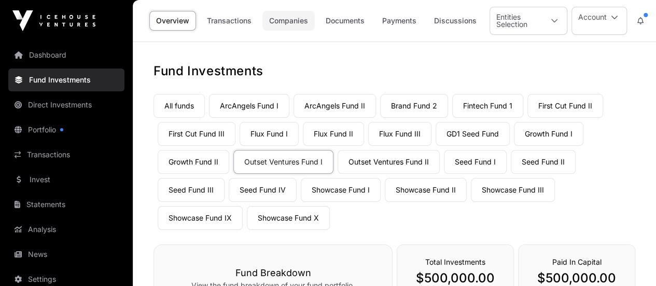
click at [297, 26] on link "Companies" at bounding box center [288, 21] width 52 height 20
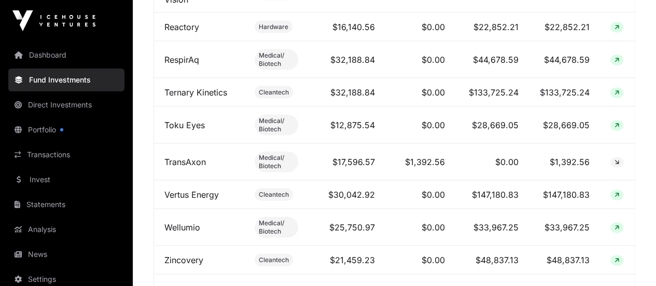
scroll to position [1089, 0]
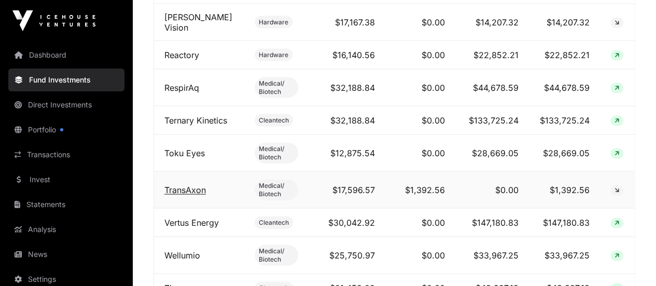
click at [195, 186] on link "TransAxon" at bounding box center [184, 190] width 41 height 10
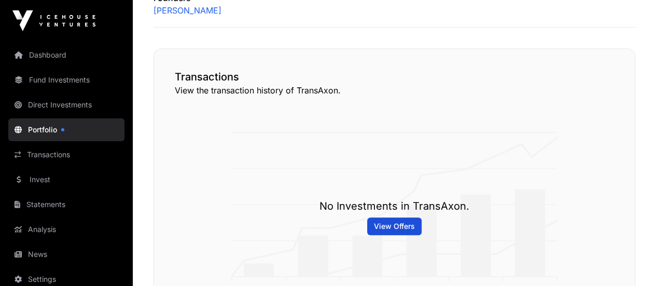
scroll to position [518, 0]
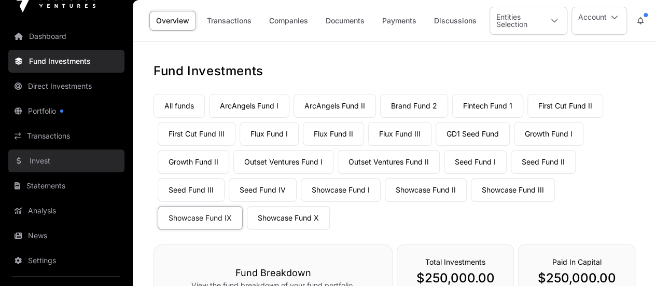
scroll to position [27, 0]
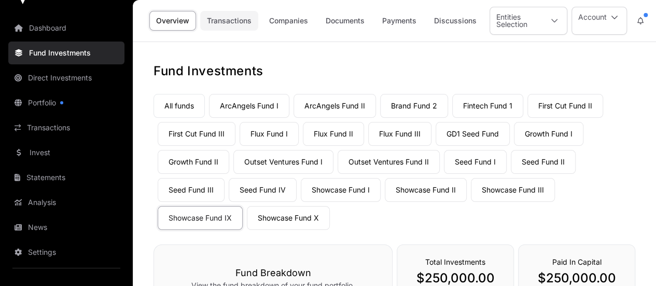
click at [219, 22] on link "Transactions" at bounding box center [229, 21] width 58 height 20
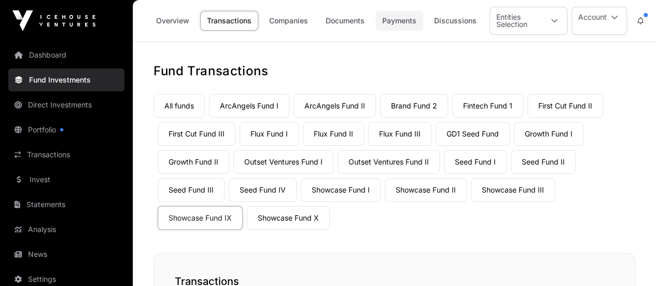
click at [400, 20] on link "Payments" at bounding box center [399, 21] width 48 height 20
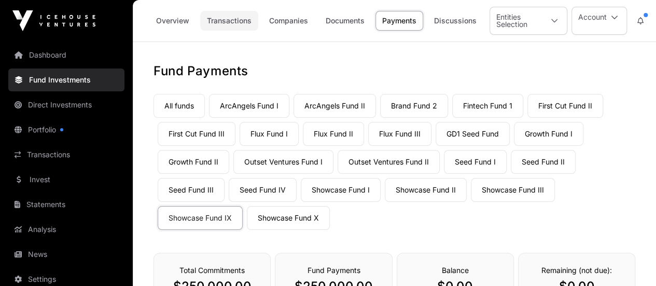
click at [235, 18] on link "Transactions" at bounding box center [229, 21] width 58 height 20
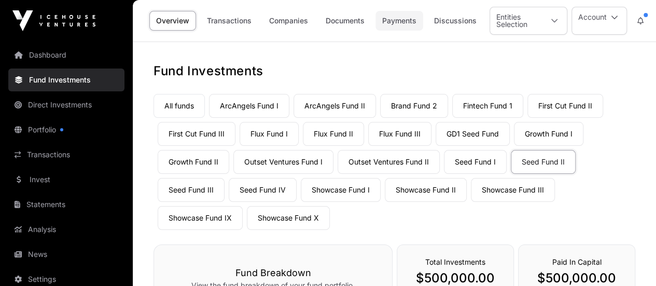
click at [410, 19] on link "Payments" at bounding box center [399, 21] width 48 height 20
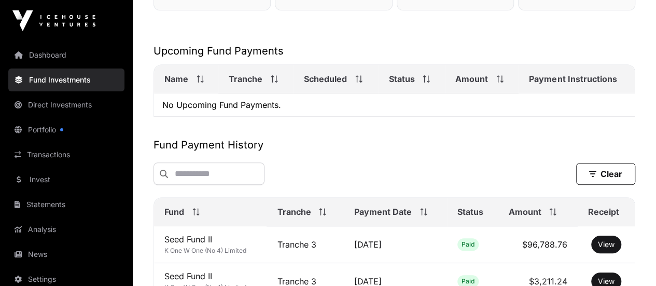
scroll to position [311, 0]
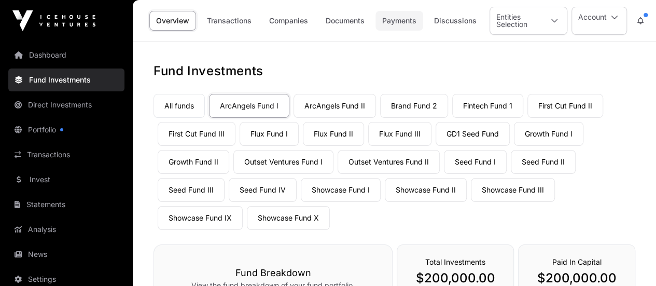
click at [396, 13] on link "Payments" at bounding box center [399, 21] width 48 height 20
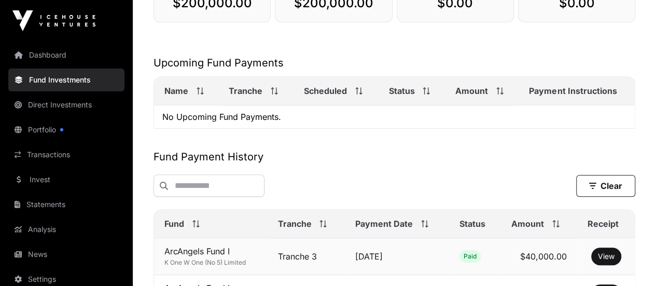
scroll to position [156, 0]
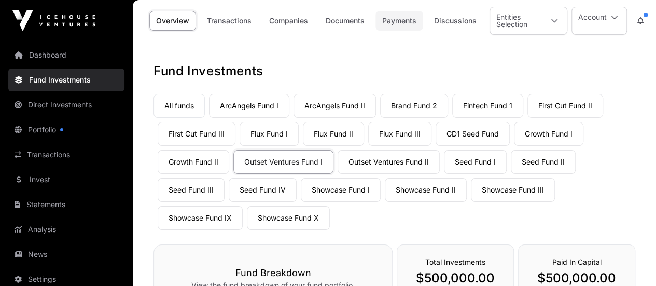
click at [400, 29] on link "Payments" at bounding box center [399, 21] width 48 height 20
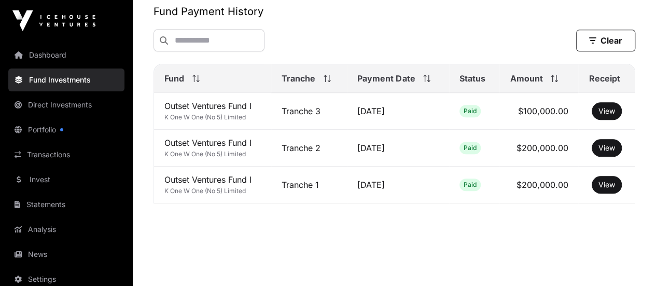
scroll to position [448, 0]
